Goal: Navigation & Orientation: Find specific page/section

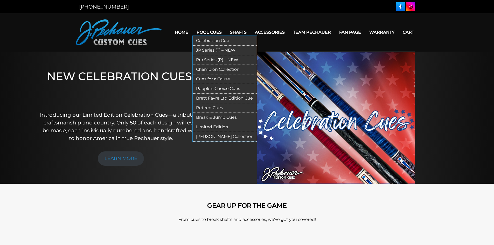
click at [207, 33] on link "Pool Cues" at bounding box center [208, 32] width 33 height 13
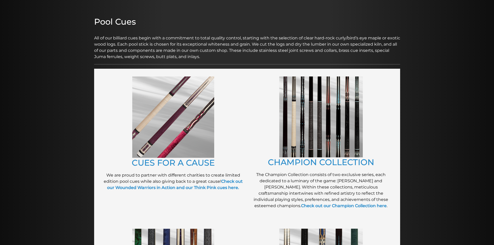
scroll to position [50, 0]
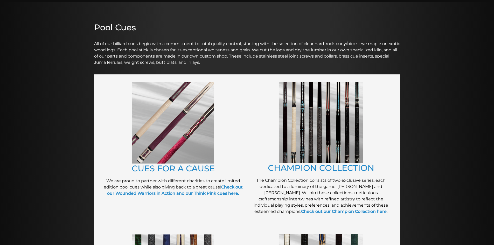
click at [314, 133] on img at bounding box center [320, 122] width 83 height 81
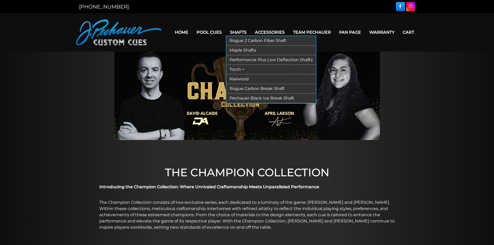
click at [245, 39] on link "Rogue 2 Carbon Fiber Shaft" at bounding box center [270, 41] width 89 height 10
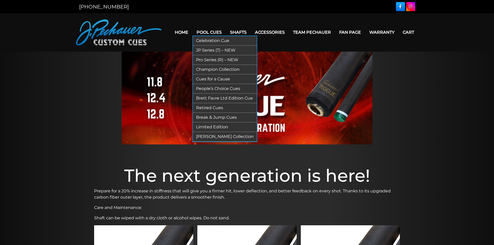
click at [222, 49] on link "JP Series (T) – NEW" at bounding box center [225, 51] width 64 height 10
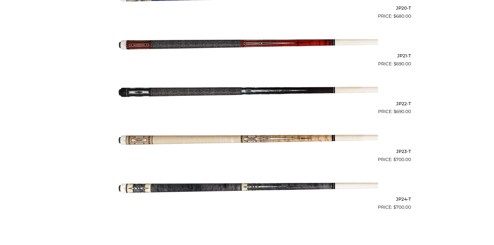
scroll to position [1103, 0]
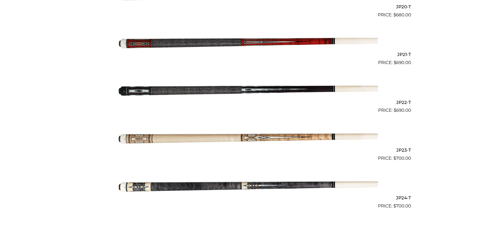
click at [194, 134] on img at bounding box center [247, 138] width 262 height 44
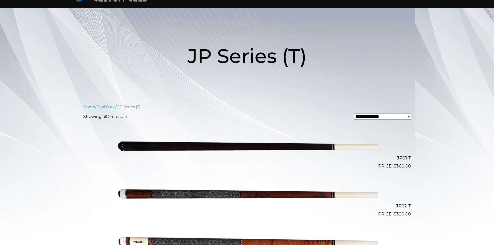
scroll to position [0, 0]
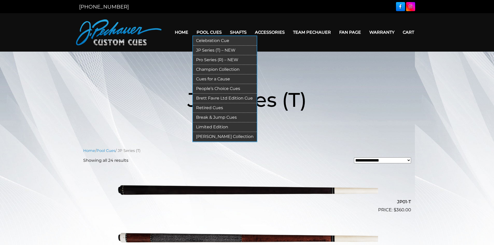
click at [211, 39] on link "Celebration Cue" at bounding box center [225, 41] width 64 height 10
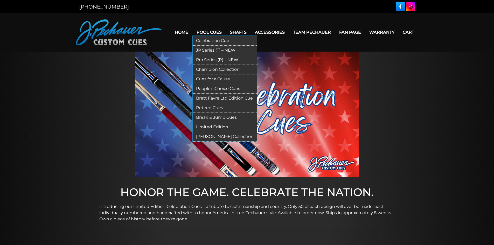
click at [209, 59] on link "Pro Series (R) – NEW" at bounding box center [225, 60] width 64 height 10
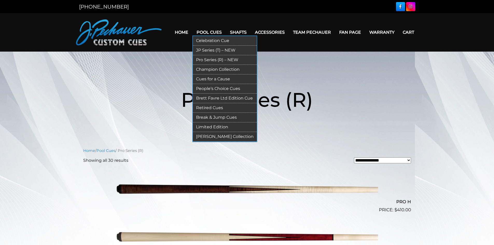
click at [210, 69] on link "Champion Collection" at bounding box center [225, 70] width 64 height 10
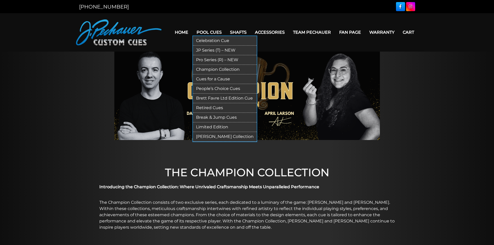
click at [212, 69] on link "Champion Collection" at bounding box center [225, 70] width 64 height 10
click at [210, 80] on link "Cues for a Cause" at bounding box center [225, 79] width 64 height 10
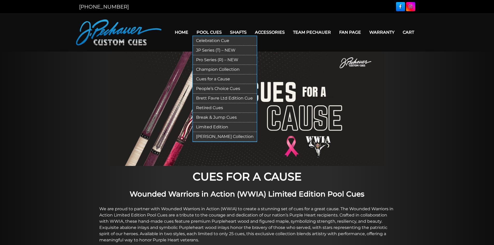
click at [211, 88] on link "People’s Choice Cues" at bounding box center [225, 89] width 64 height 10
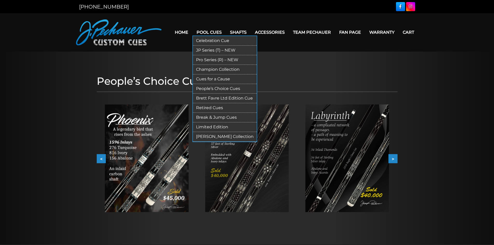
click at [215, 98] on link "Brett Favre Ltd Edition Cue" at bounding box center [225, 99] width 64 height 10
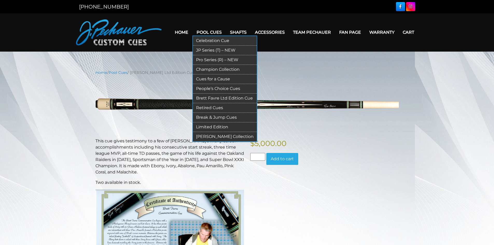
click at [208, 106] on link "Retired Cues" at bounding box center [225, 108] width 64 height 10
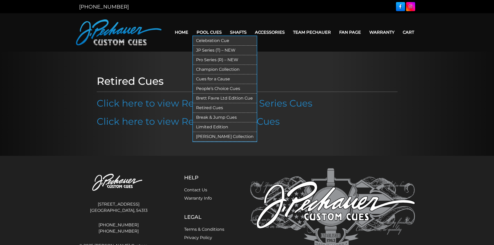
click at [205, 127] on link "Limited Edition" at bounding box center [225, 127] width 64 height 10
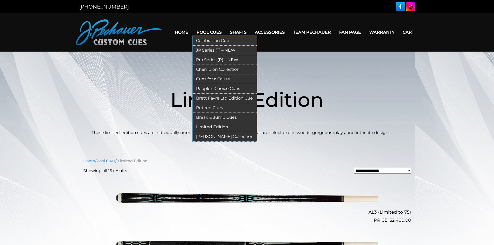
click at [207, 135] on link "[PERSON_NAME] Collection" at bounding box center [225, 137] width 64 height 10
